Goal: Information Seeking & Learning: Learn about a topic

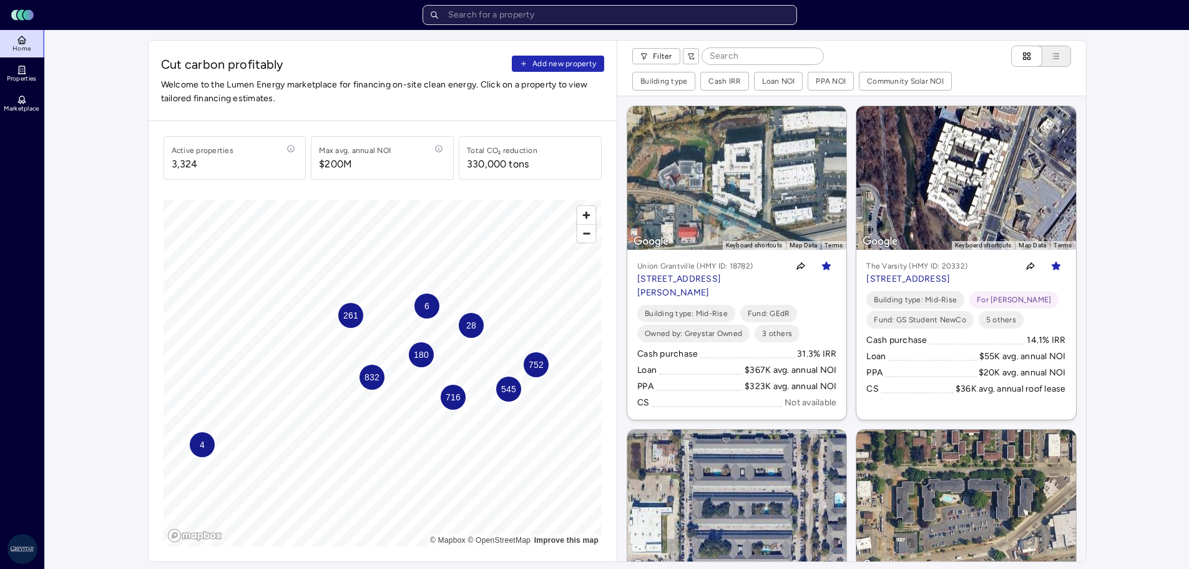
click at [527, 12] on input "text" at bounding box center [610, 15] width 375 height 20
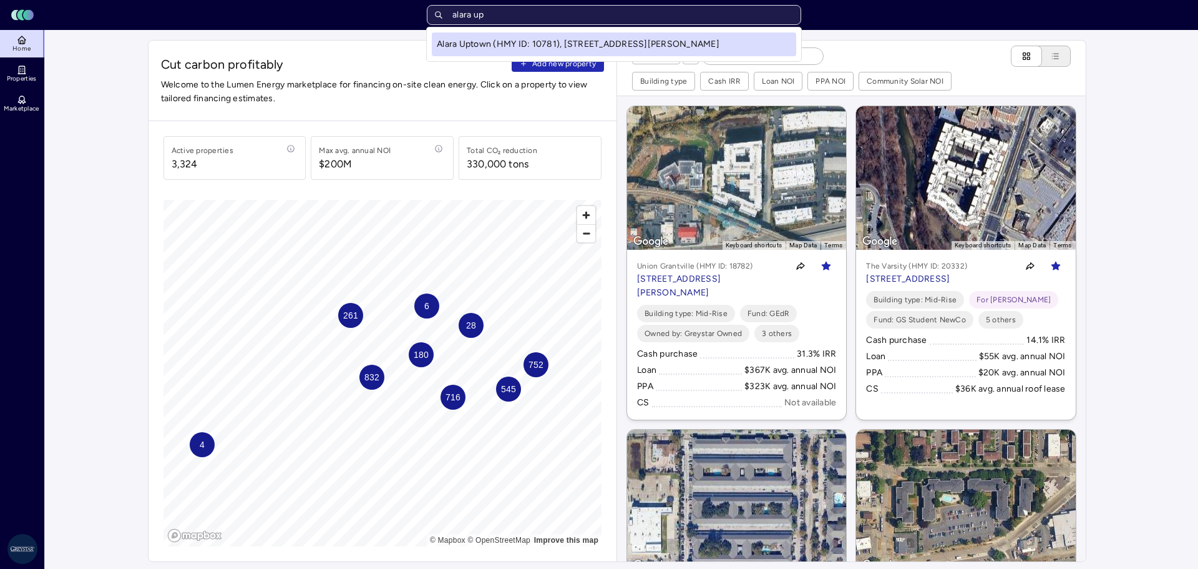
type input "alara upt"
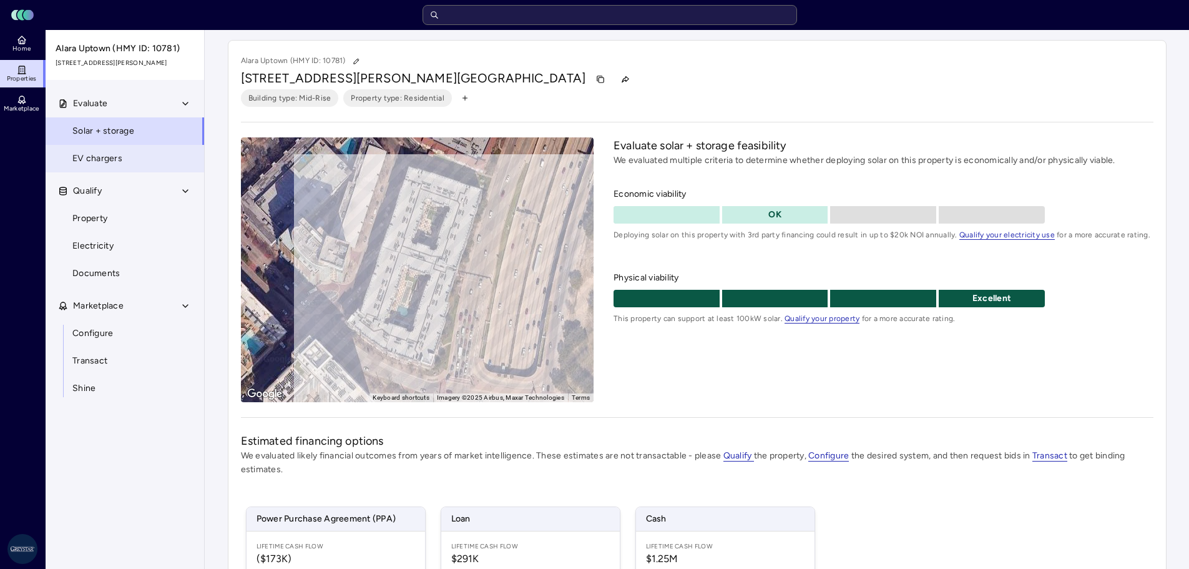
click at [92, 159] on span "EV chargers" at bounding box center [97, 159] width 50 height 14
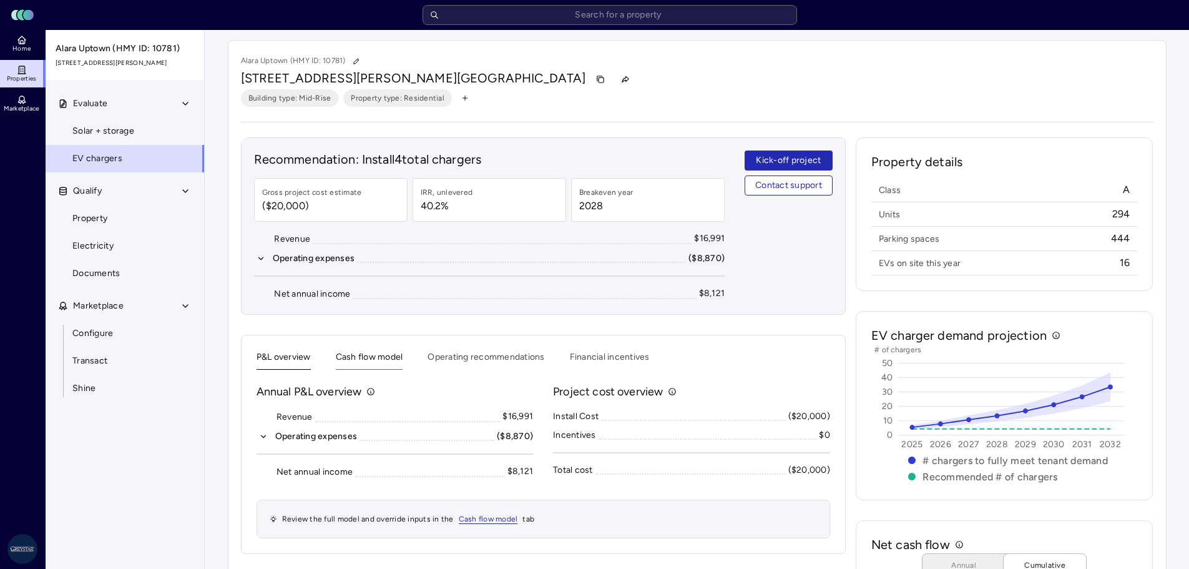
click at [390, 360] on button "Cash flow model" at bounding box center [369, 359] width 67 height 19
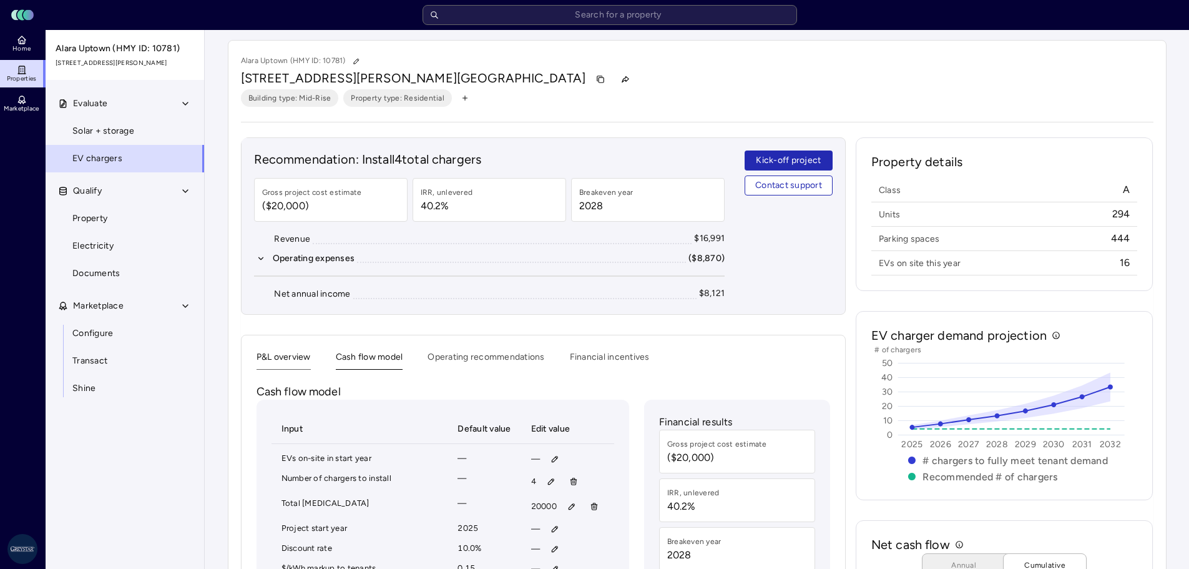
click at [295, 362] on button "P&L overview" at bounding box center [284, 359] width 54 height 19
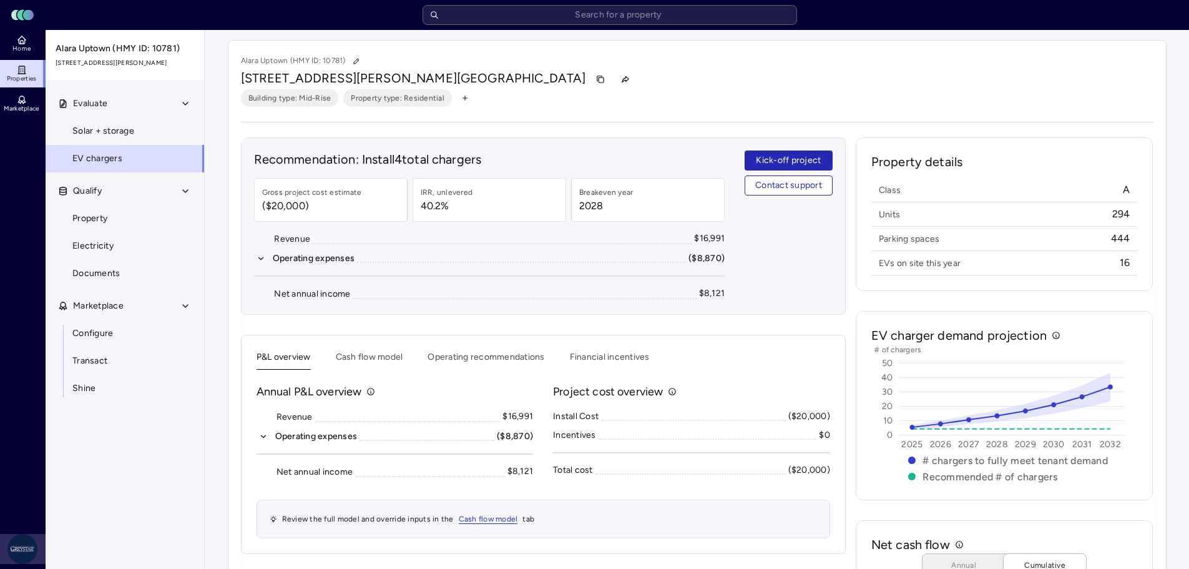
click at [18, 552] on html "Toggle Sidebar Lumen Energy Logo Home Properties Marketplace Greystar AS [PERSO…" at bounding box center [594, 381] width 1189 height 763
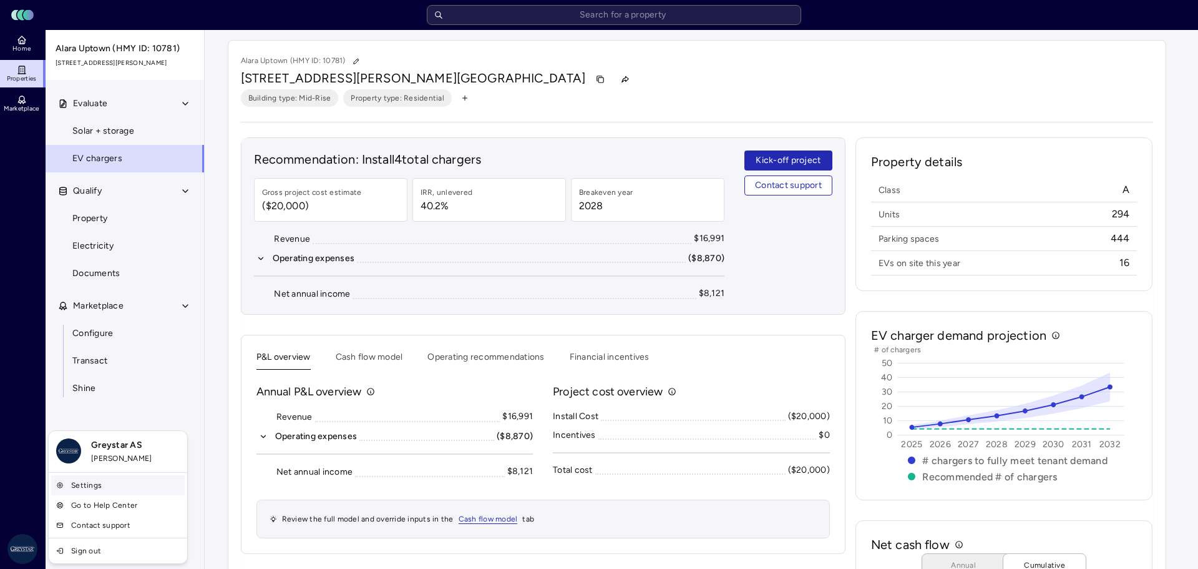
click at [82, 485] on link "Settings" at bounding box center [118, 485] width 134 height 20
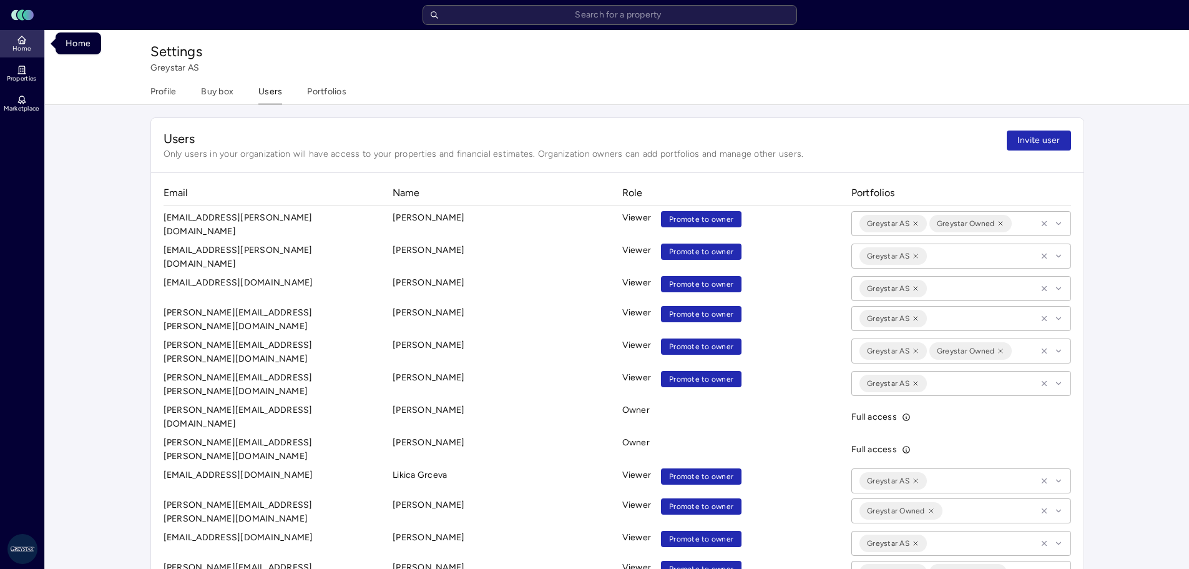
click at [26, 45] on span "Home" at bounding box center [21, 48] width 18 height 7
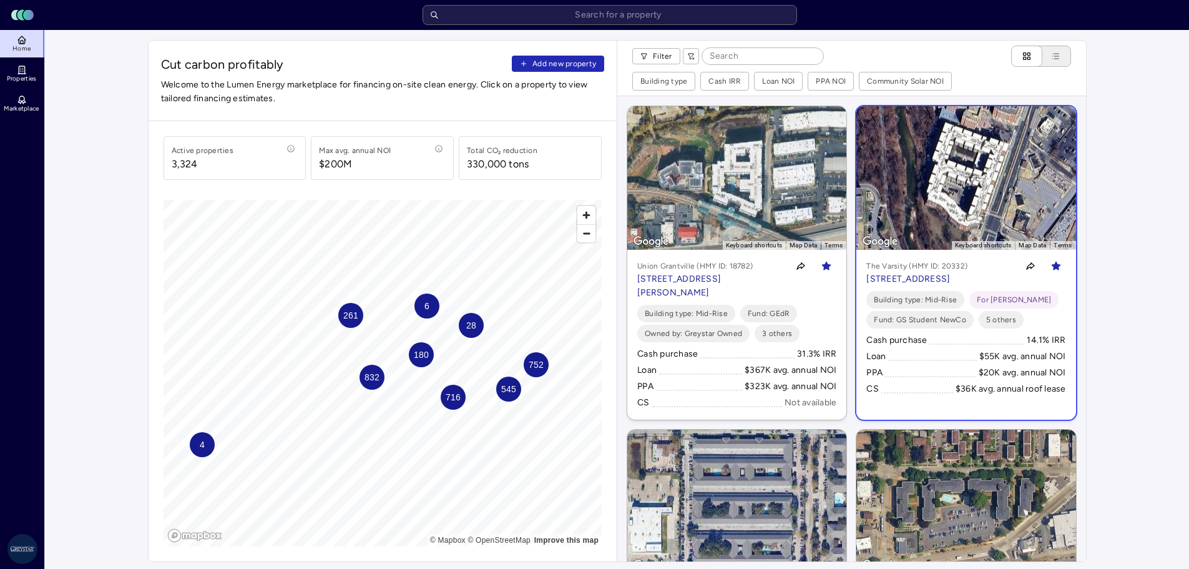
click at [886, 280] on p "[STREET_ADDRESS]" at bounding box center [916, 279] width 101 height 14
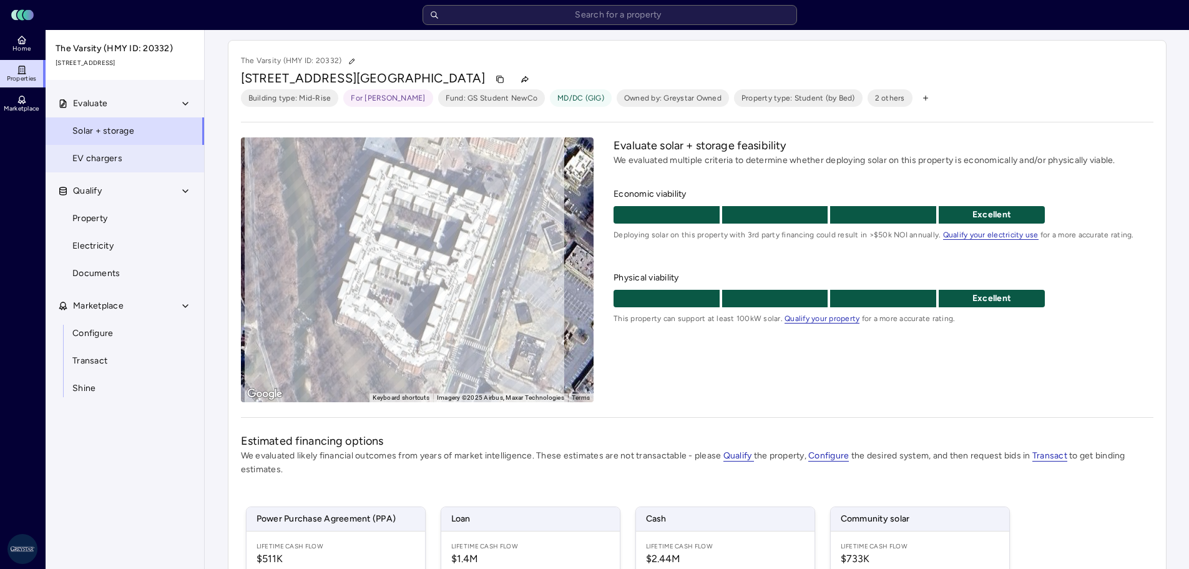
click at [126, 156] on link "EV chargers" at bounding box center [125, 158] width 160 height 27
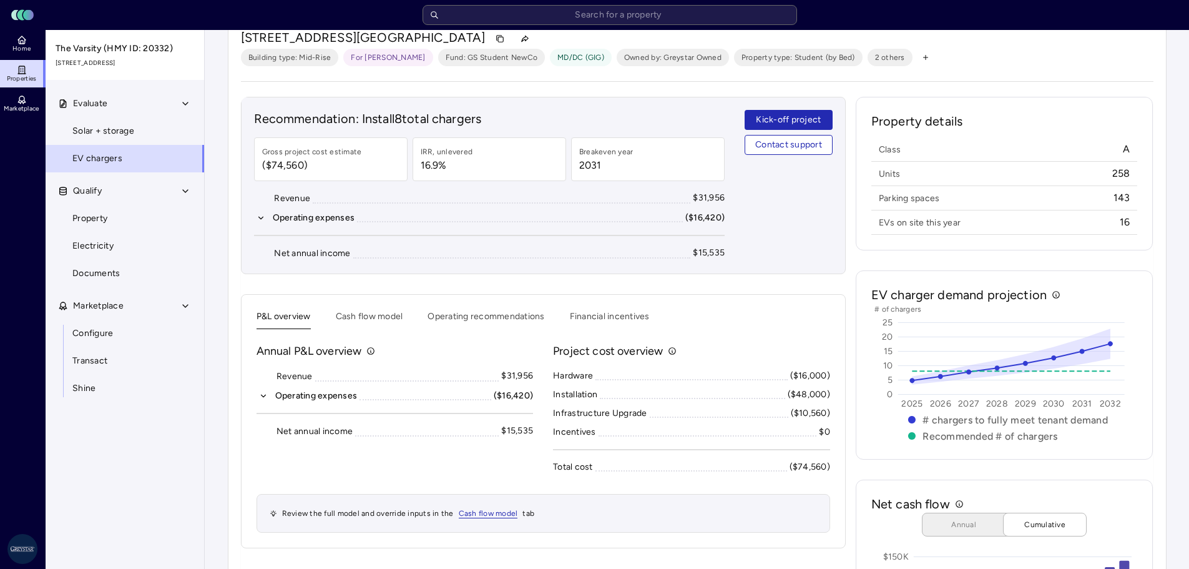
scroll to position [62, 0]
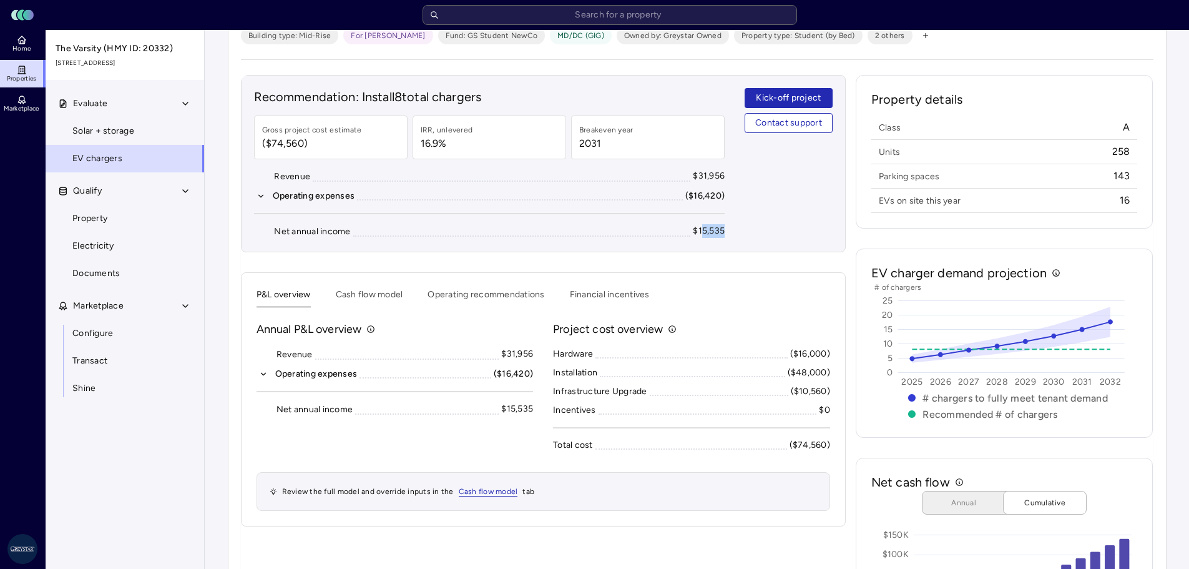
drag, startPoint x: 701, startPoint y: 228, endPoint x: 724, endPoint y: 228, distance: 23.1
click at [724, 228] on div "$15,535" at bounding box center [709, 231] width 32 height 14
click at [739, 228] on div "Recommendation: Install 8 total chargers Gross project cost estimate ($74,560) …" at bounding box center [543, 163] width 605 height 177
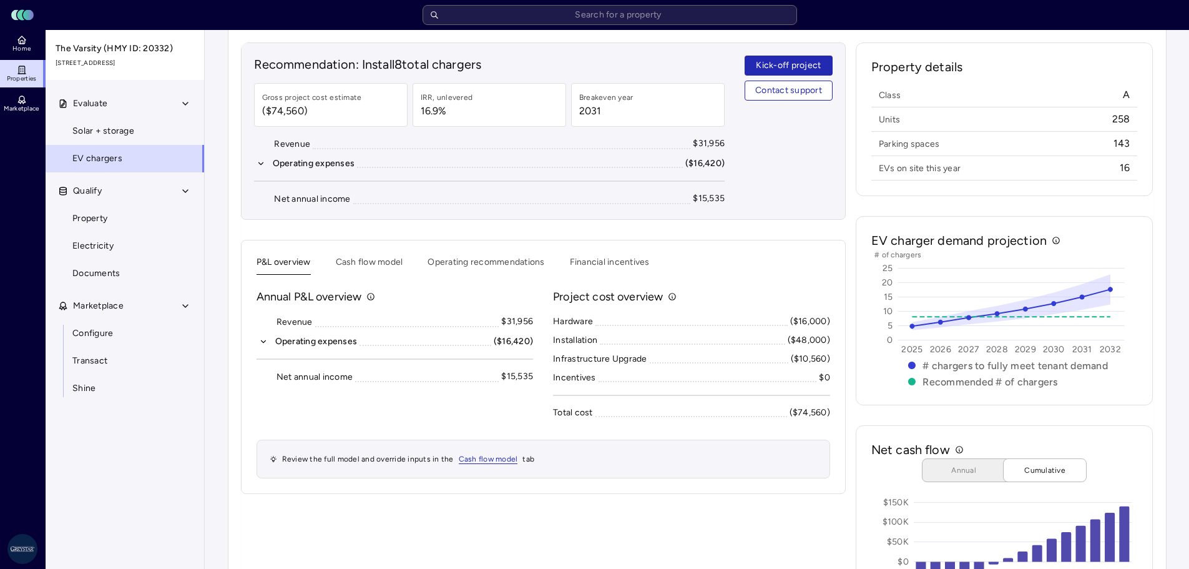
scroll to position [0, 0]
